Goal: Transaction & Acquisition: Purchase product/service

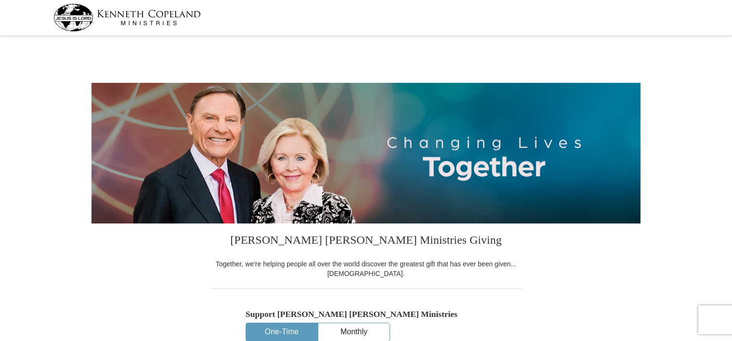
select select "MN"
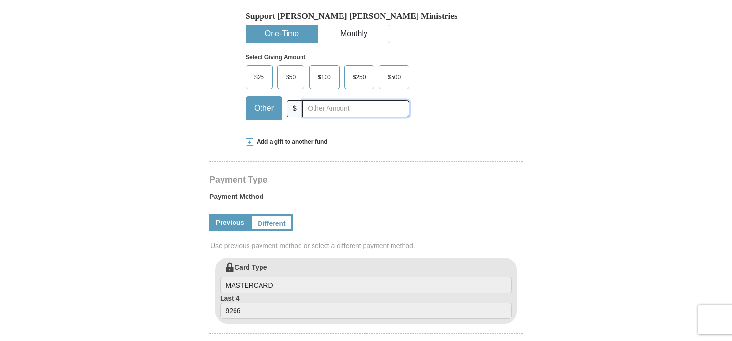
click at [392, 108] on input "text" at bounding box center [355, 108] width 107 height 17
type input "520.00"
click at [268, 226] on link "Different" at bounding box center [270, 222] width 40 height 16
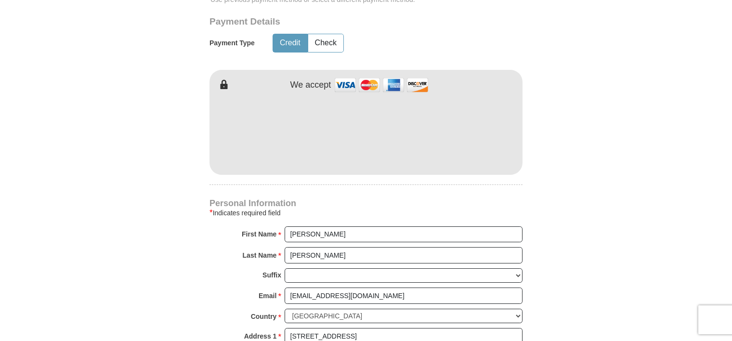
scroll to position [547, 0]
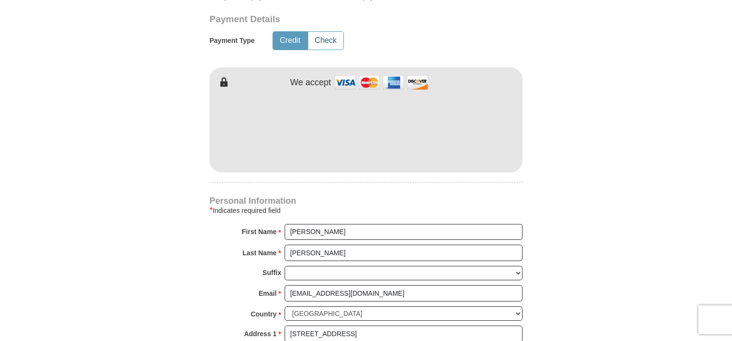
click at [334, 48] on button "Check" at bounding box center [325, 41] width 35 height 18
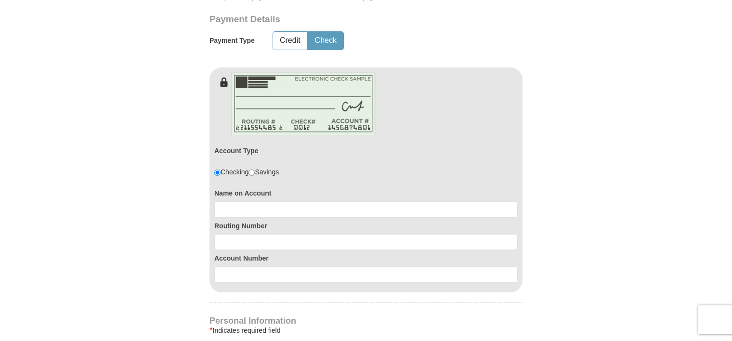
click at [325, 41] on button "Check" at bounding box center [325, 41] width 35 height 18
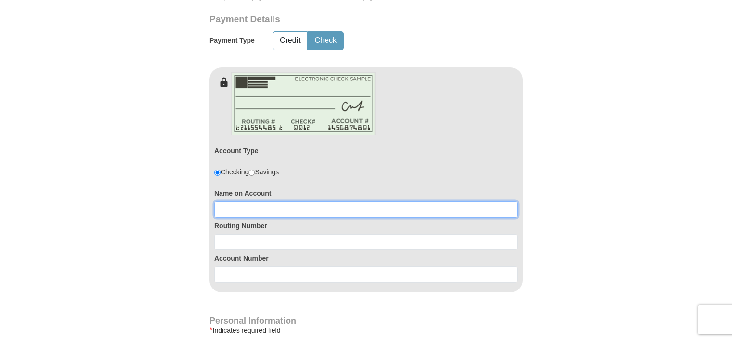
click at [309, 208] on input at bounding box center [365, 209] width 303 height 16
type input "[PERSON_NAME]"
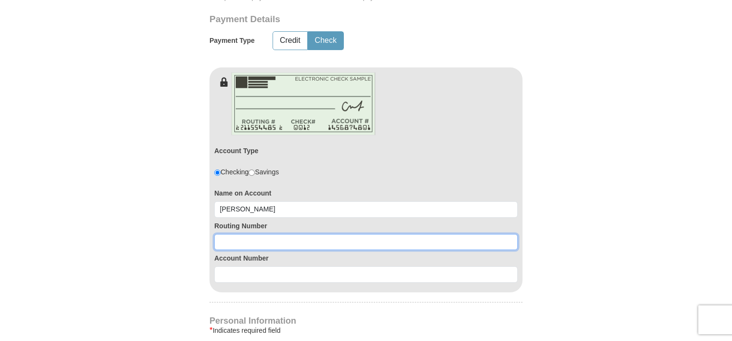
paste input "091000019"
type input "091000019"
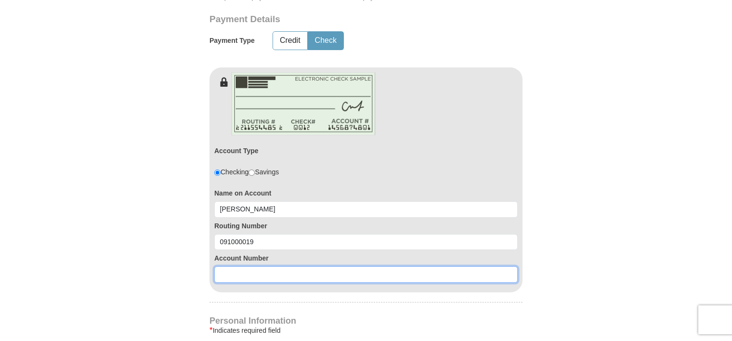
paste input "2103502676"
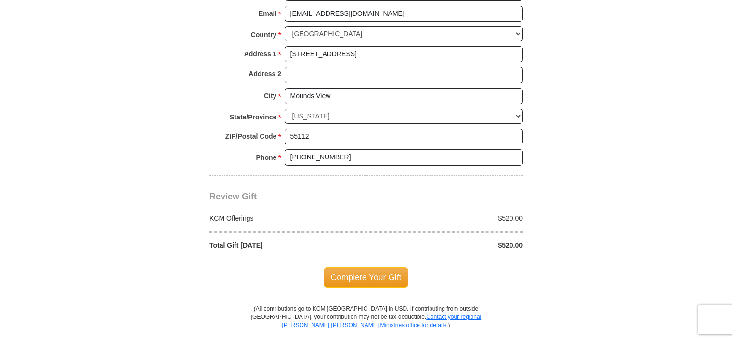
scroll to position [982, 0]
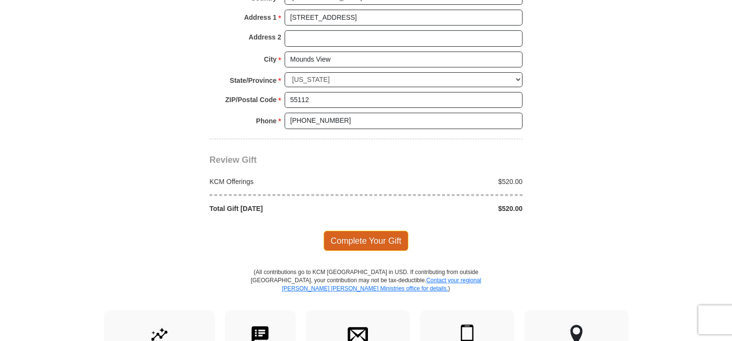
type input "2103502676"
click at [376, 233] on span "Complete Your Gift" at bounding box center [366, 241] width 85 height 20
